Goal: Task Accomplishment & Management: Use online tool/utility

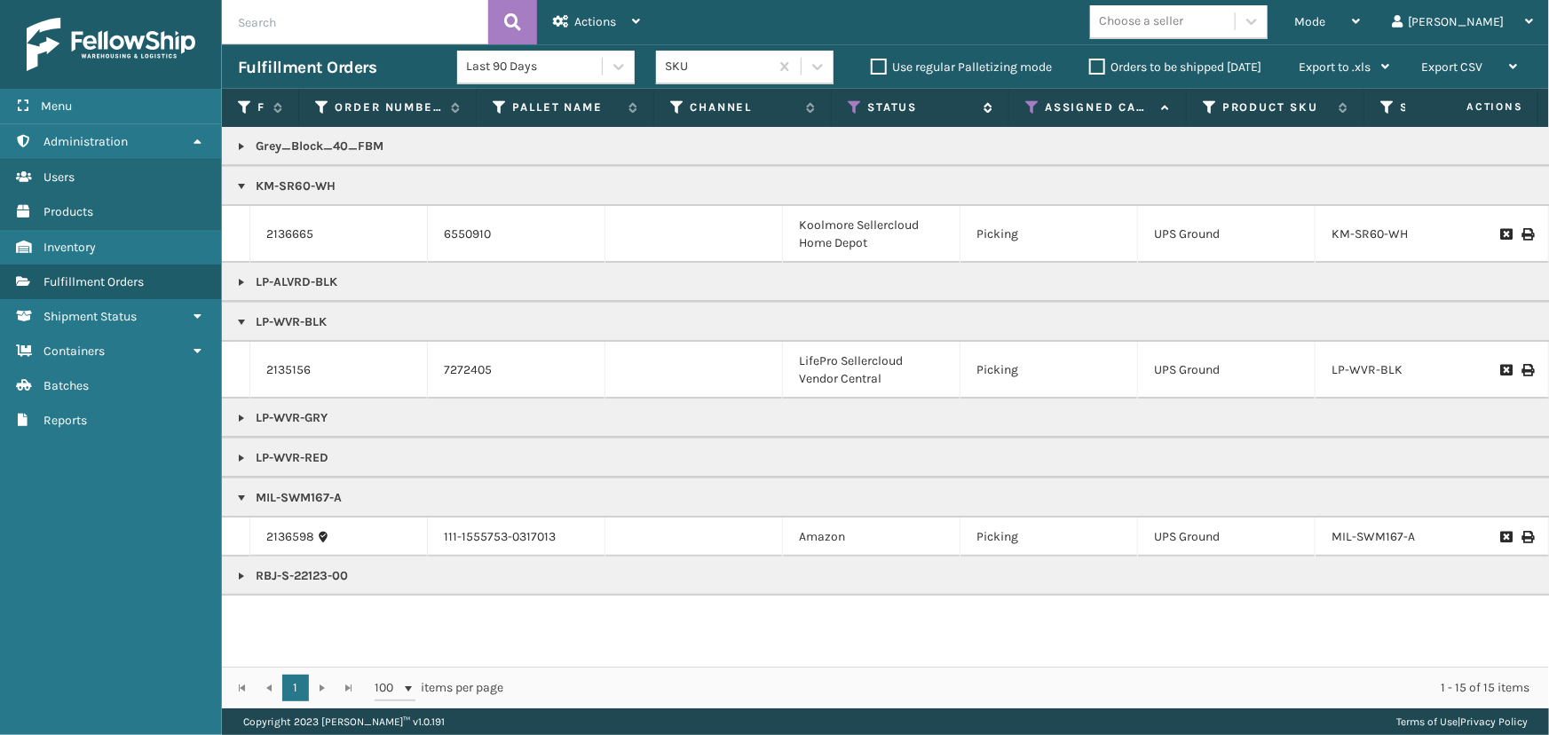
click at [852, 105] on icon at bounding box center [855, 107] width 14 height 16
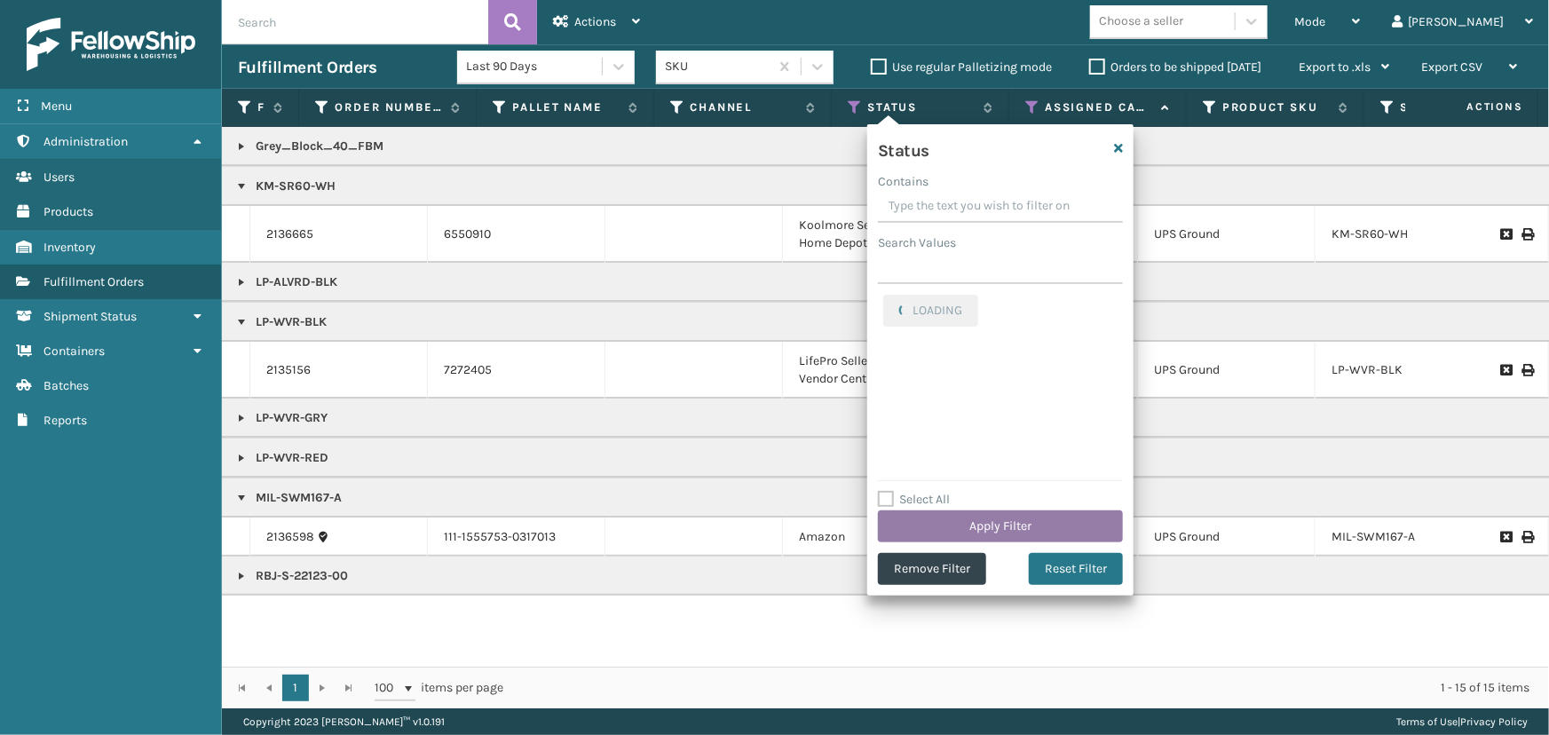
click at [931, 531] on button "Apply Filter" at bounding box center [1000, 526] width 245 height 32
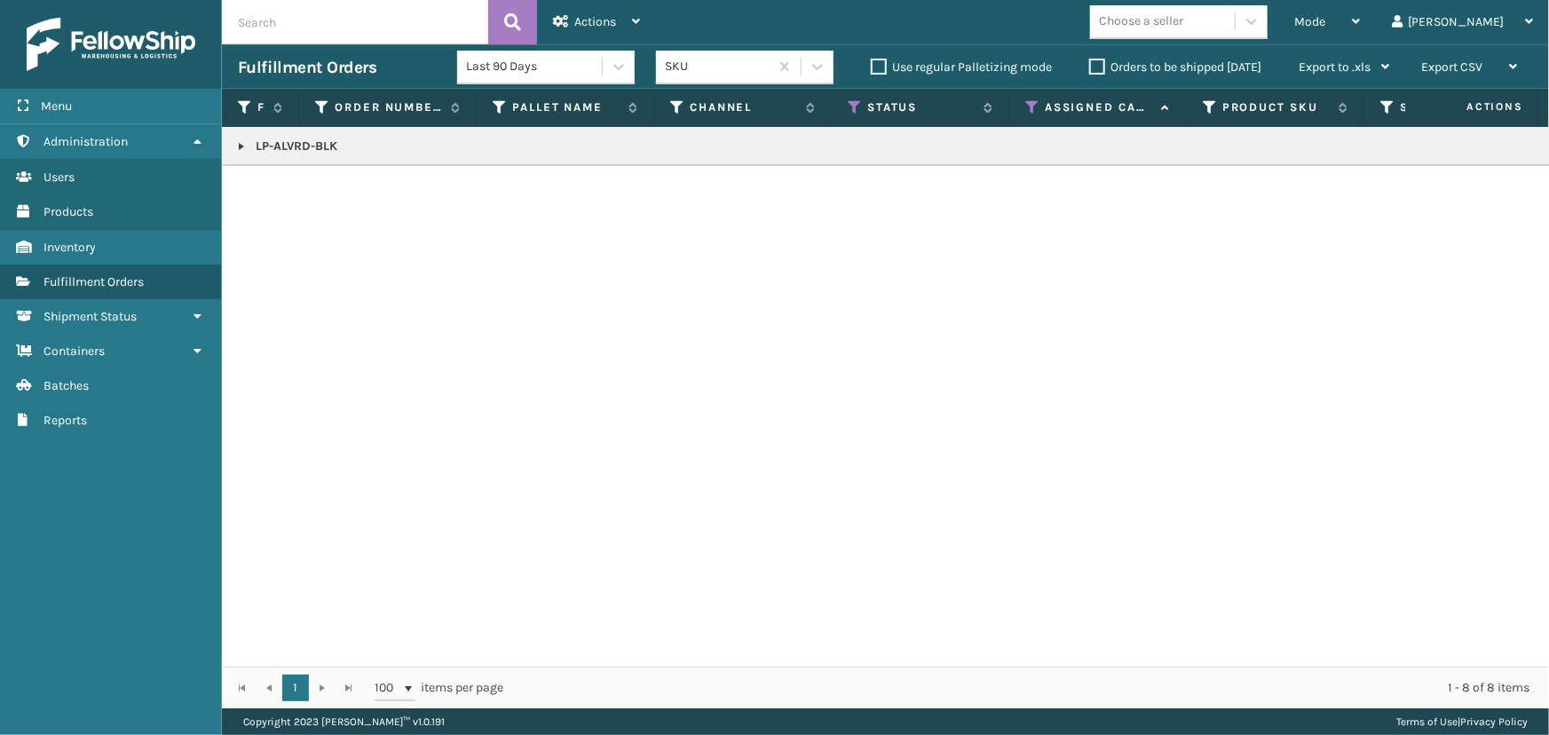
click at [238, 146] on link at bounding box center [241, 146] width 14 height 14
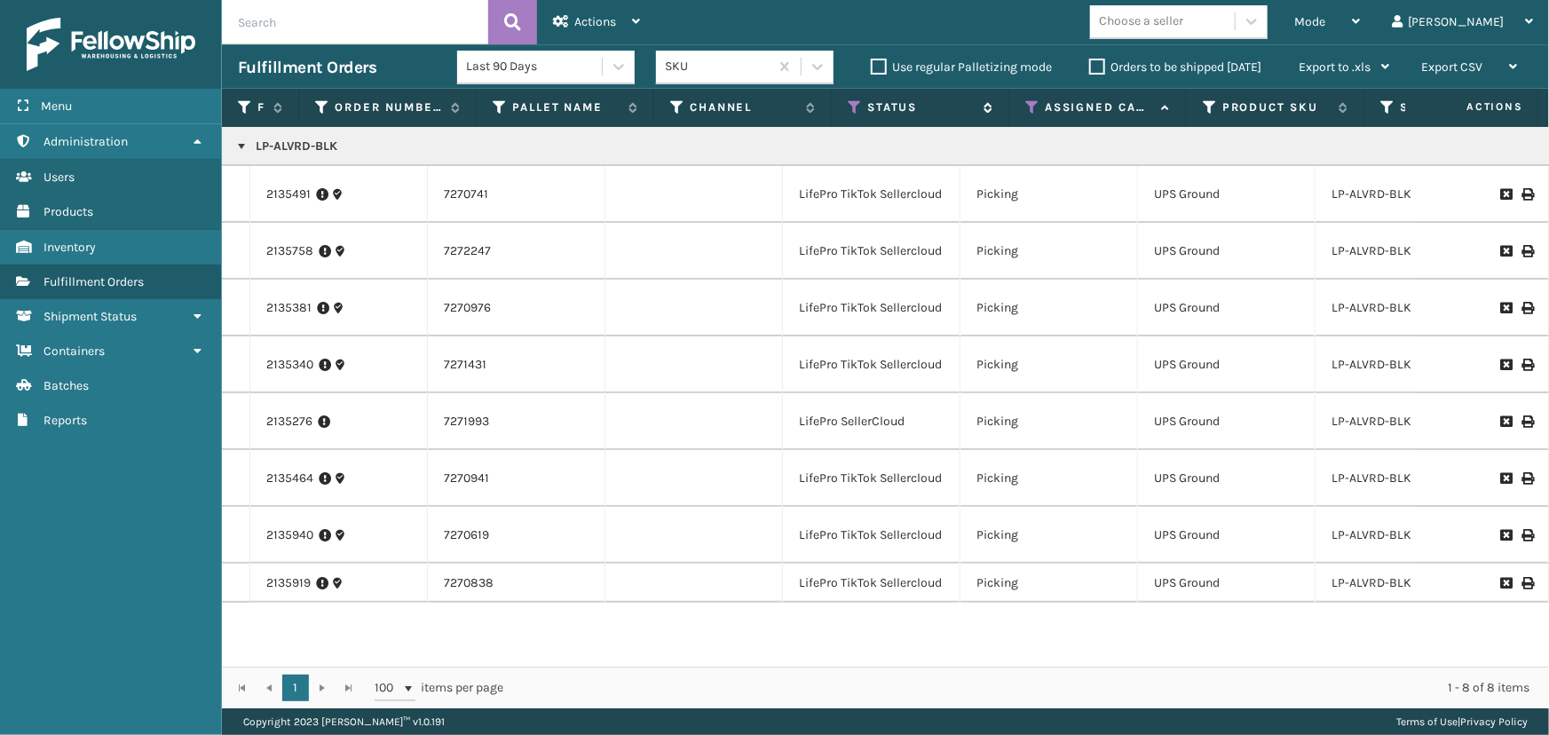
click at [857, 106] on icon at bounding box center [855, 107] width 14 height 16
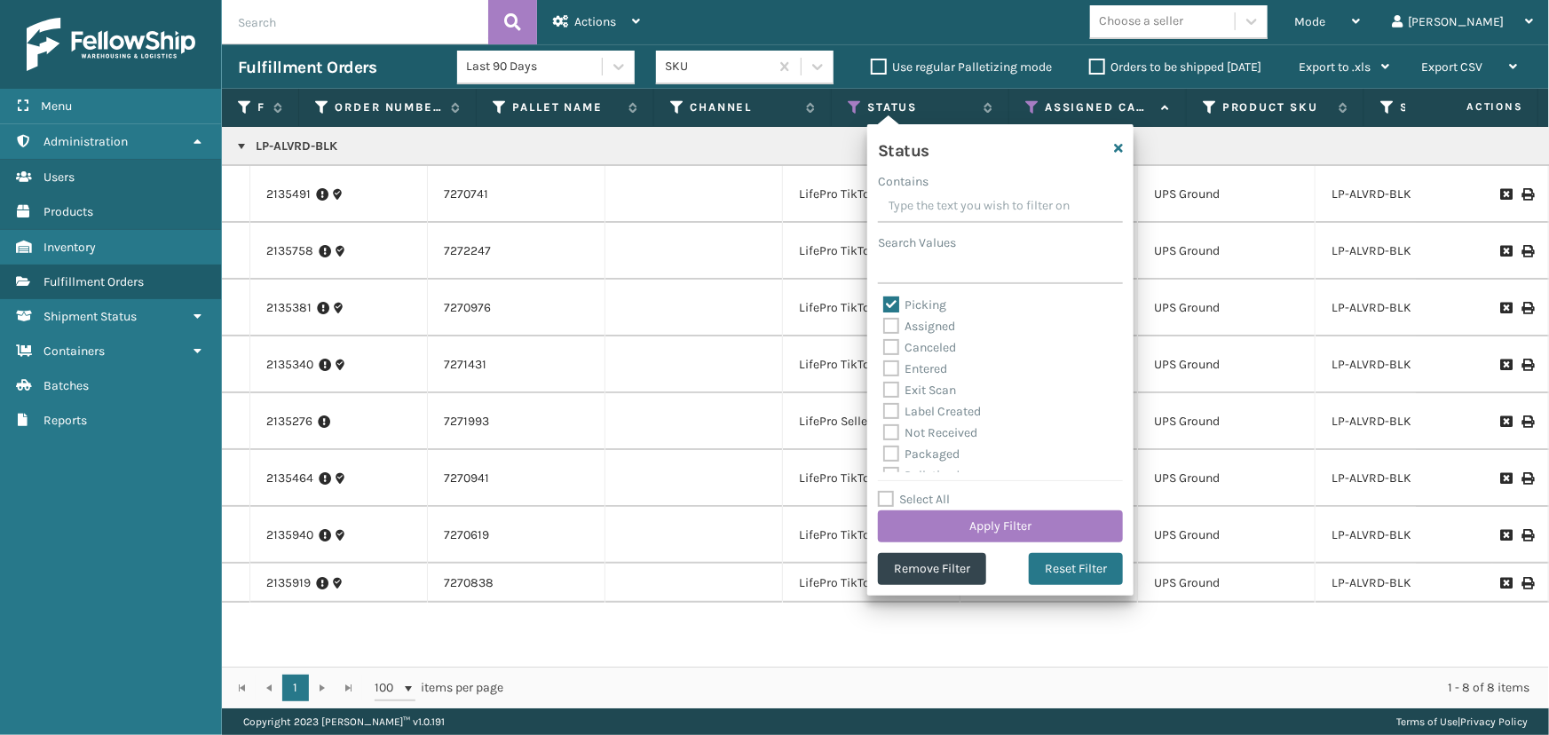
click at [919, 309] on label "Picking" at bounding box center [914, 304] width 63 height 15
click at [884, 306] on input "Picking" at bounding box center [883, 301] width 1 height 12
checkbox input "false"
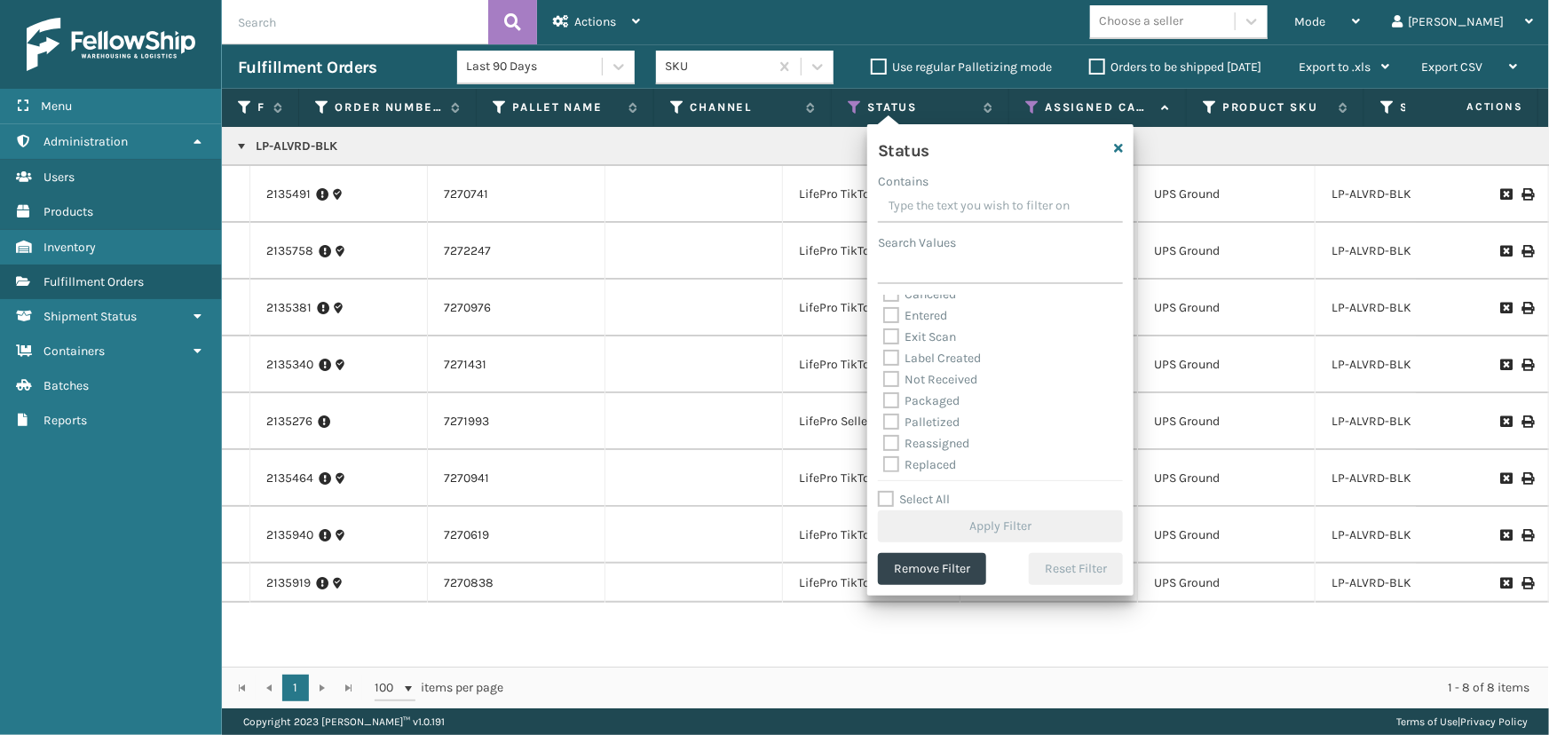
scroll to position [80, 0]
click at [923, 333] on label "Label Created" at bounding box center [932, 331] width 98 height 15
click at [884, 333] on input "Label Created" at bounding box center [883, 327] width 1 height 12
checkbox input "true"
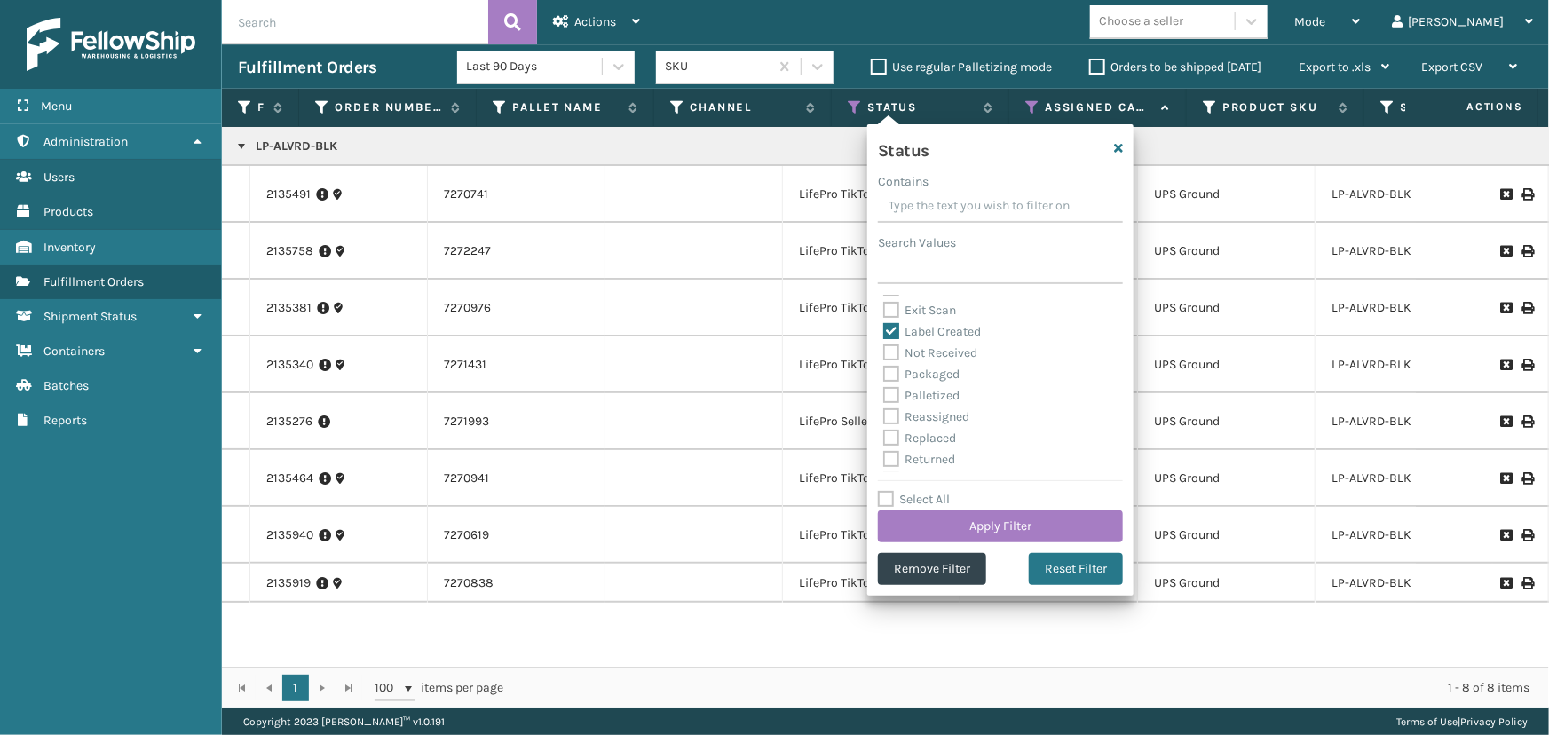
click at [935, 395] on label "Palletized" at bounding box center [921, 395] width 76 height 15
click at [884, 395] on input "Palletized" at bounding box center [883, 391] width 1 height 12
checkbox input "true"
click at [943, 373] on label "Packaged" at bounding box center [921, 374] width 76 height 15
click at [884, 373] on input "Packaged" at bounding box center [883, 370] width 1 height 12
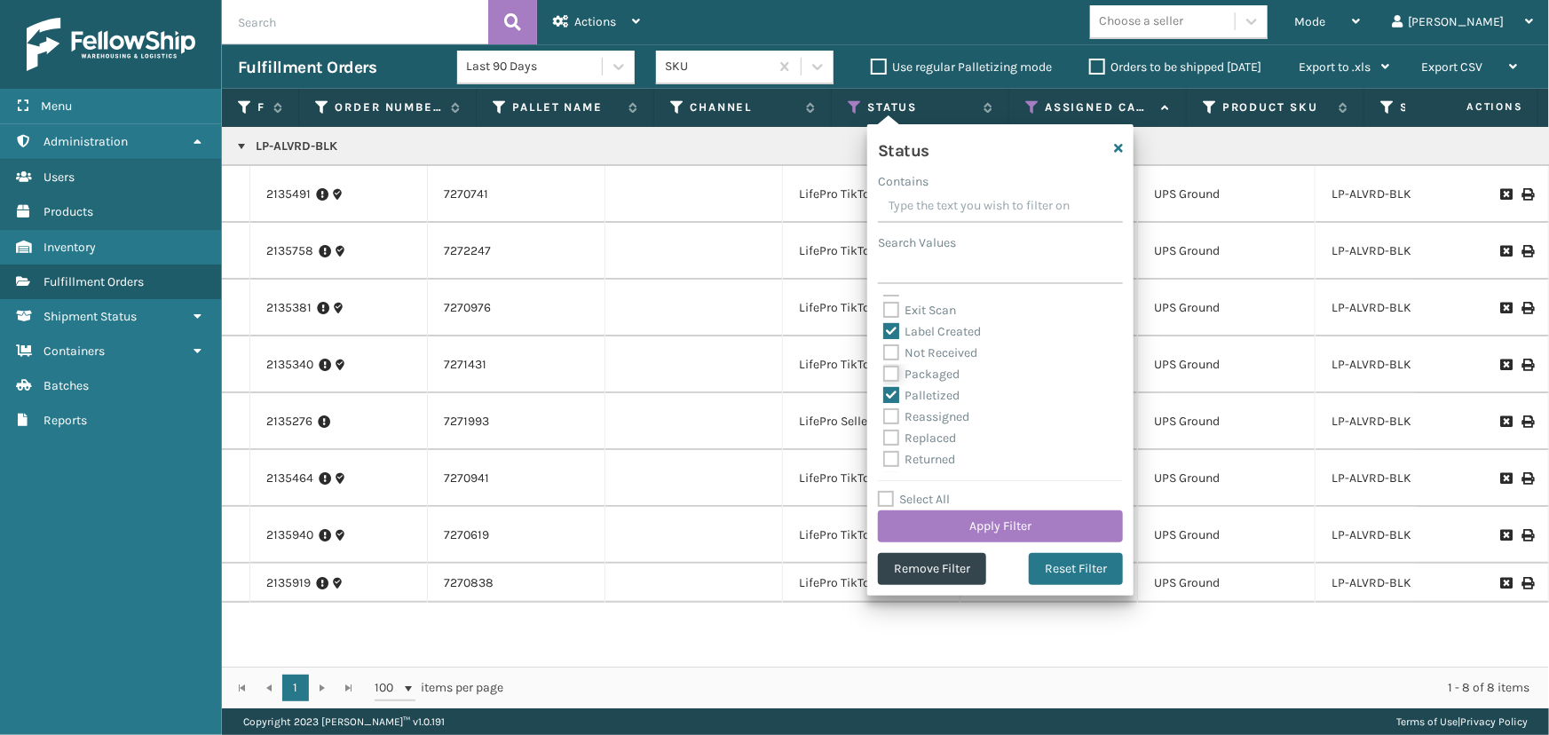
checkbox input "true"
click at [970, 521] on button "Apply Filter" at bounding box center [1000, 526] width 245 height 32
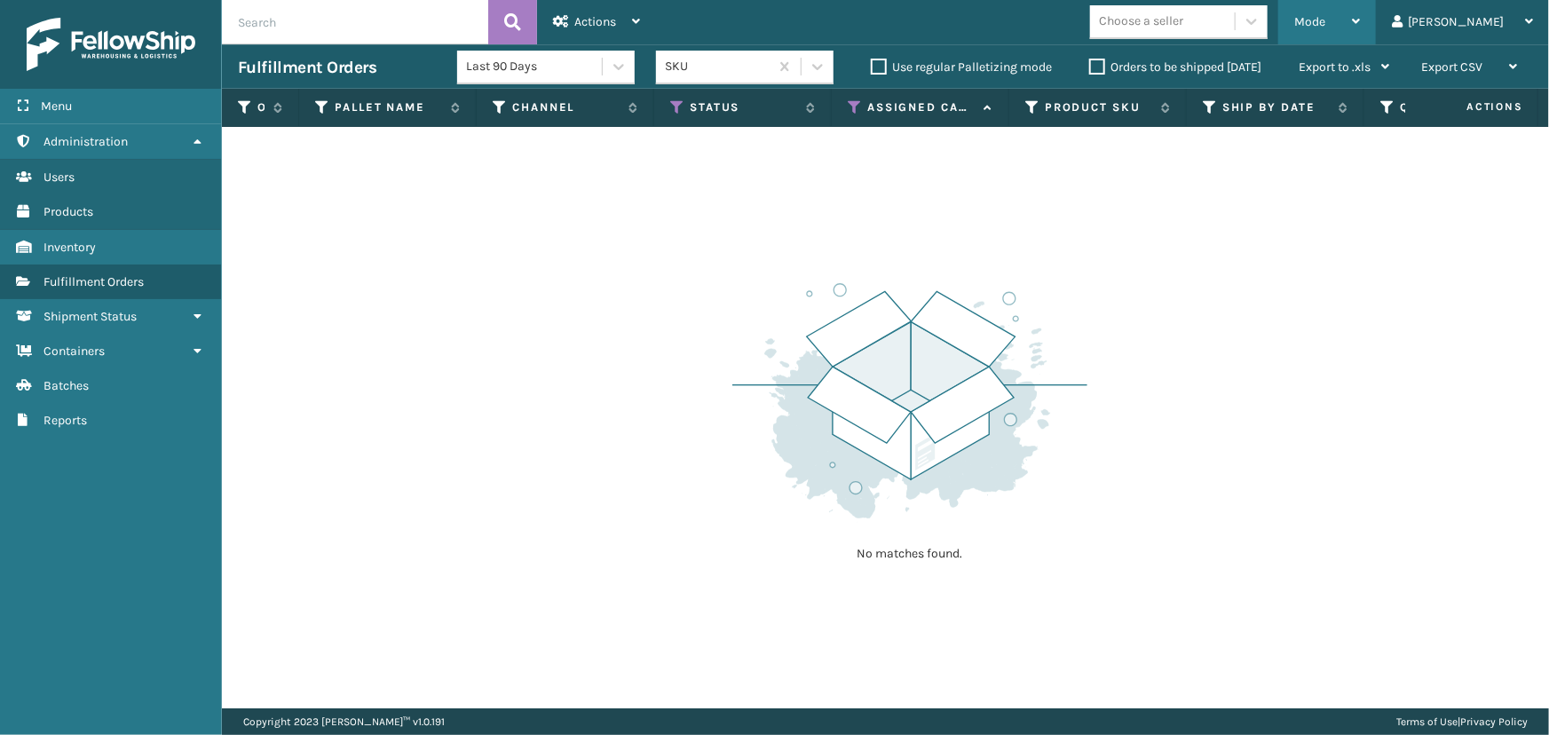
click at [1325, 23] on span "Mode" at bounding box center [1309, 21] width 31 height 15
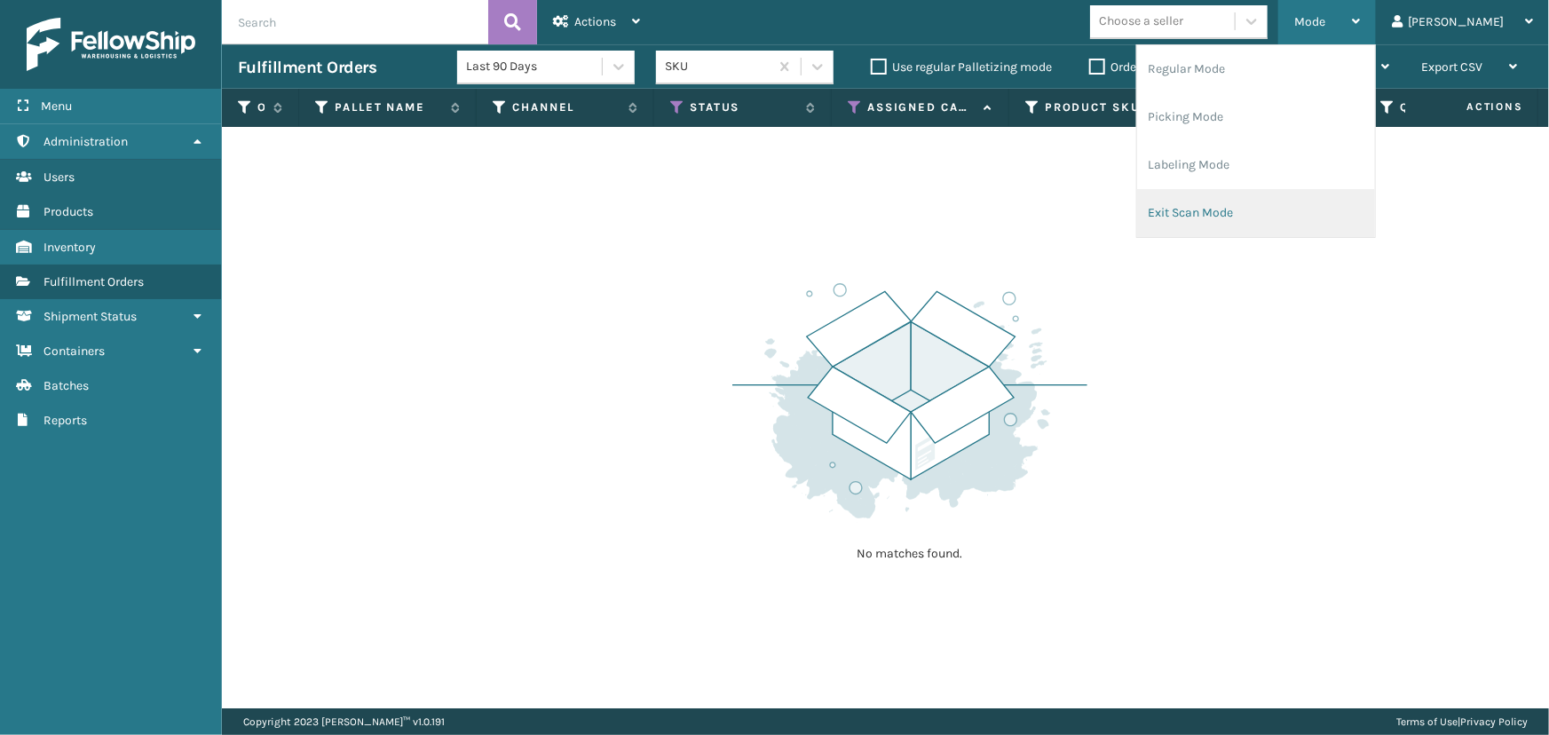
click at [1238, 202] on li "Exit Scan Mode" at bounding box center [1256, 213] width 238 height 48
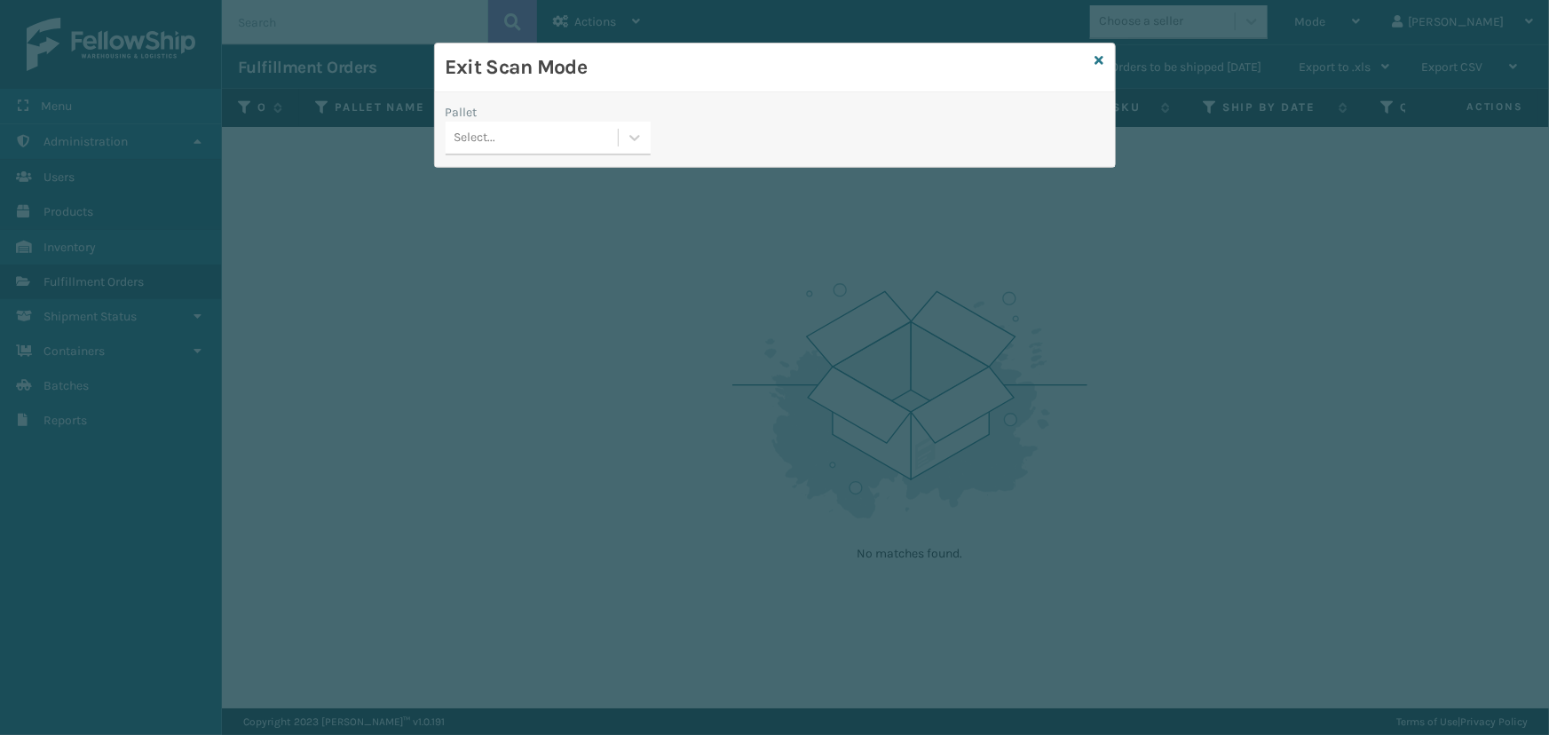
click at [494, 130] on div "Select..." at bounding box center [475, 138] width 42 height 19
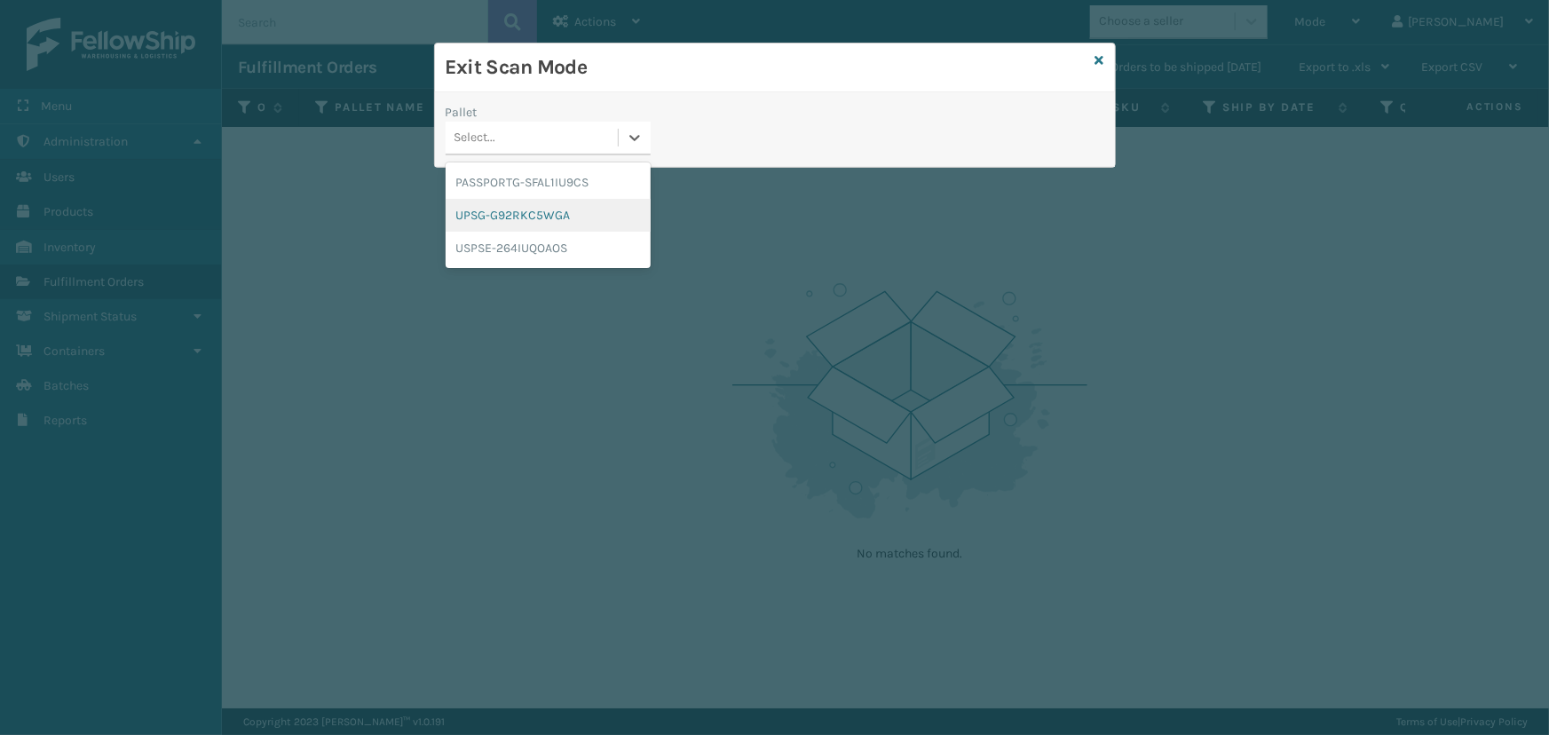
click at [488, 222] on div "UPSG-G92RKC5WGA" at bounding box center [548, 215] width 205 height 33
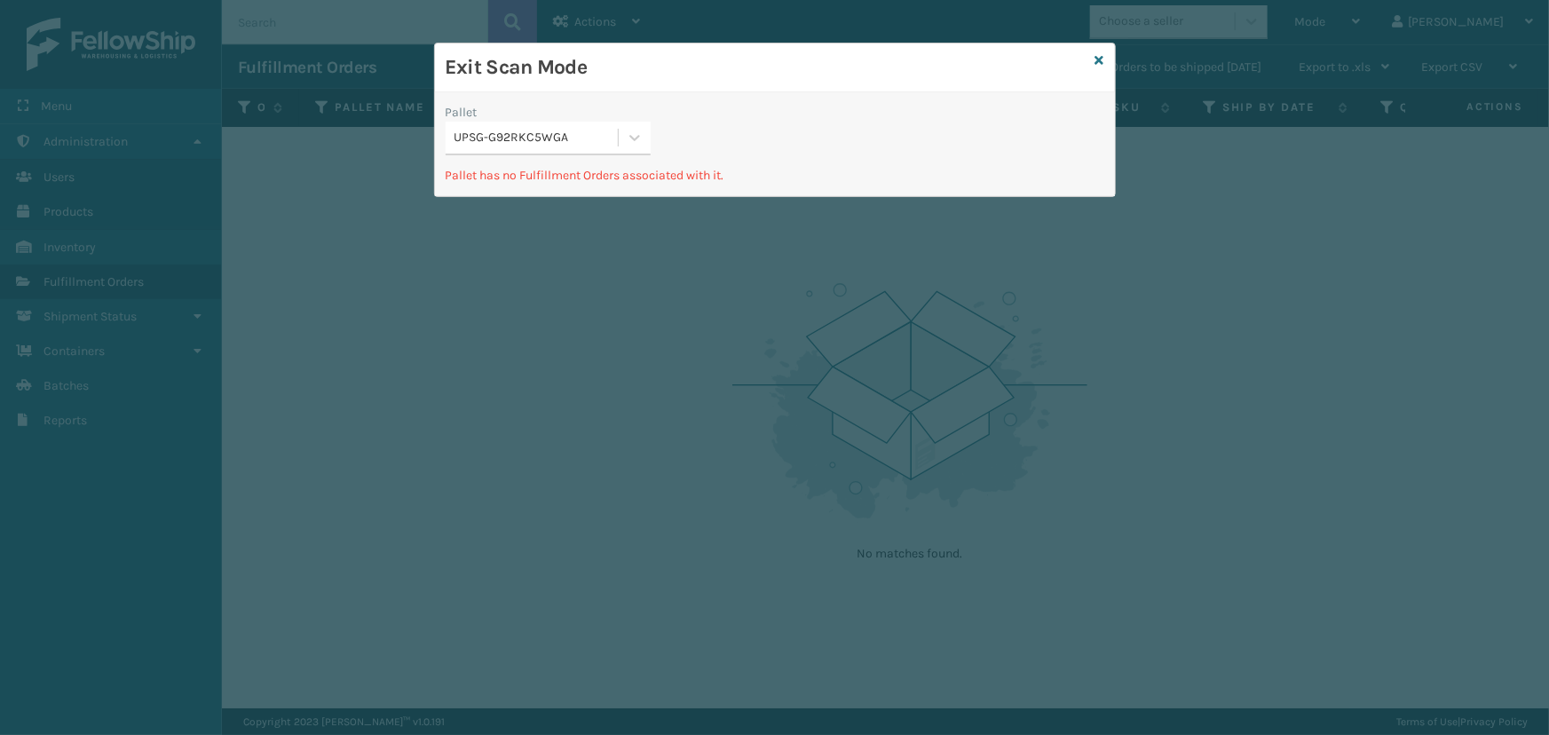
click at [593, 114] on div "Pallet" at bounding box center [548, 112] width 205 height 19
click at [1102, 55] on icon at bounding box center [1099, 60] width 9 height 12
